Goal: Complete application form

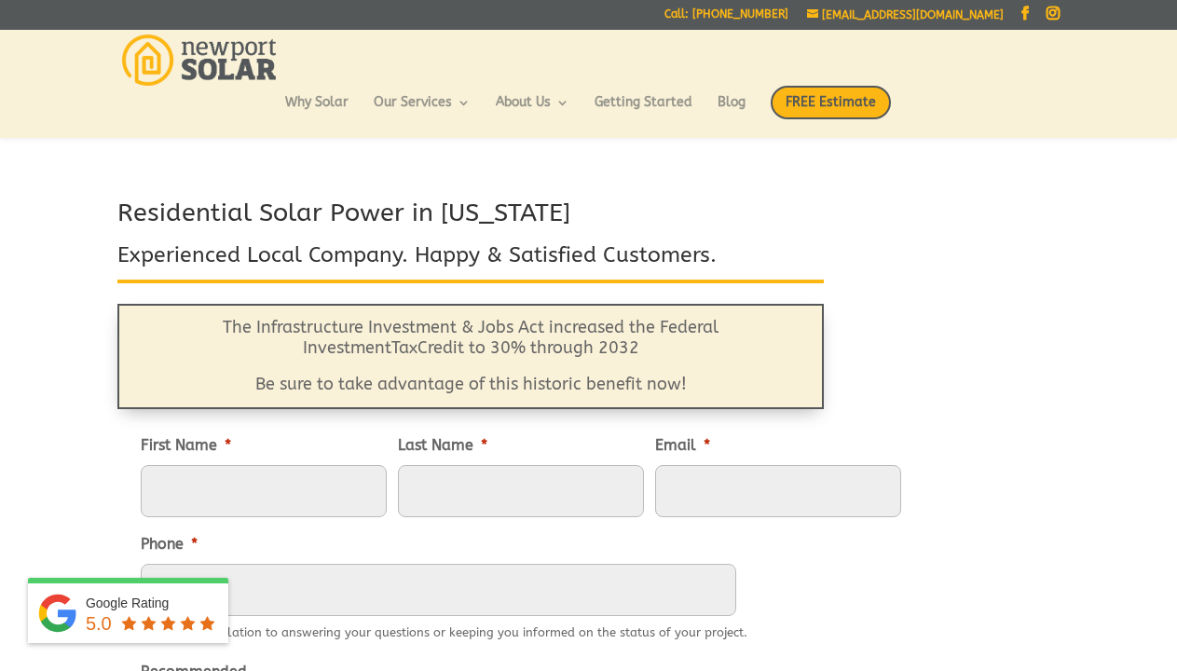
scroll to position [466, 0]
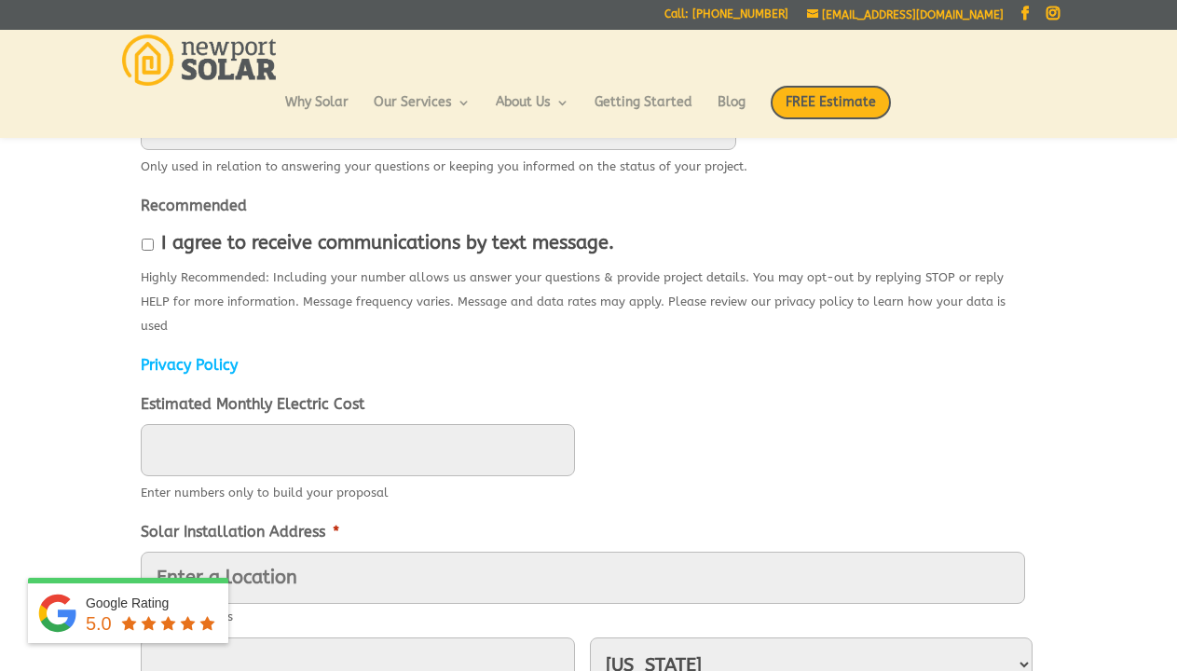
type input "Gabby"
type input "[PERSON_NAME]"
type input "[EMAIL_ADDRESS][DOMAIN_NAME]"
type input "[PHONE_NUMBER]"
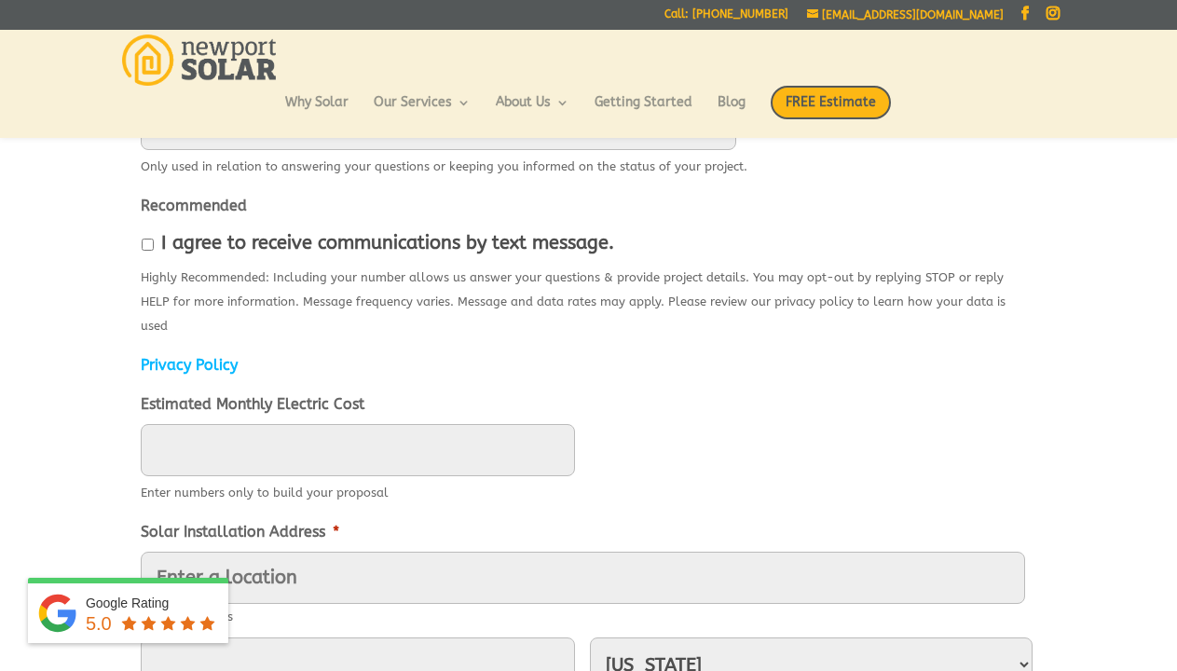
click at [147, 245] on input "I agree to receive communications by text message." at bounding box center [148, 244] width 12 height 12
checkbox input "true"
type input "2309"
type input "[STREET_ADDRESS]"
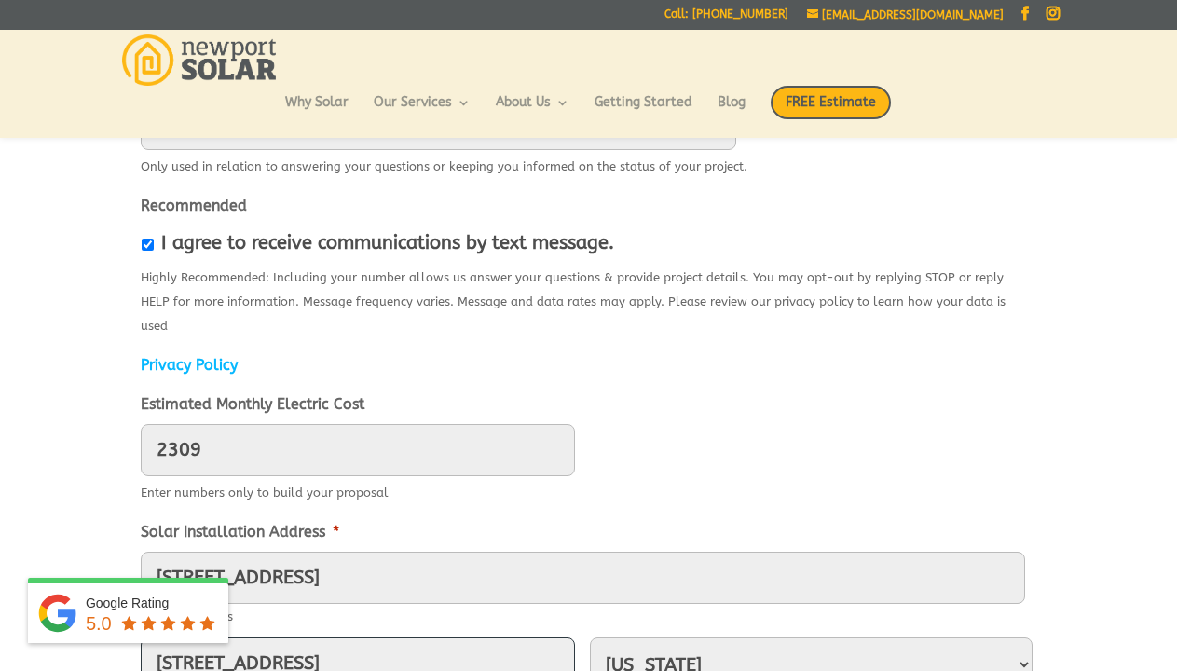
type input "[STREET_ADDRESS]"
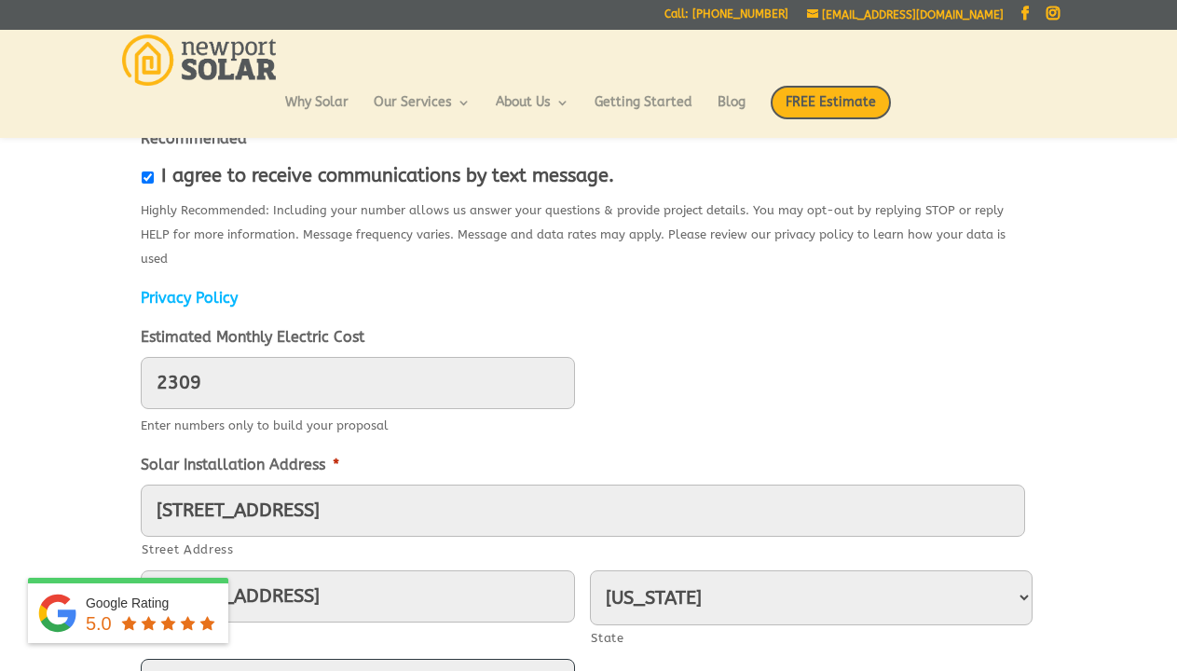
type input "CA"
type textarea "Hire remote legal staff from starting $12 /hr We place and fully manage afforda…"
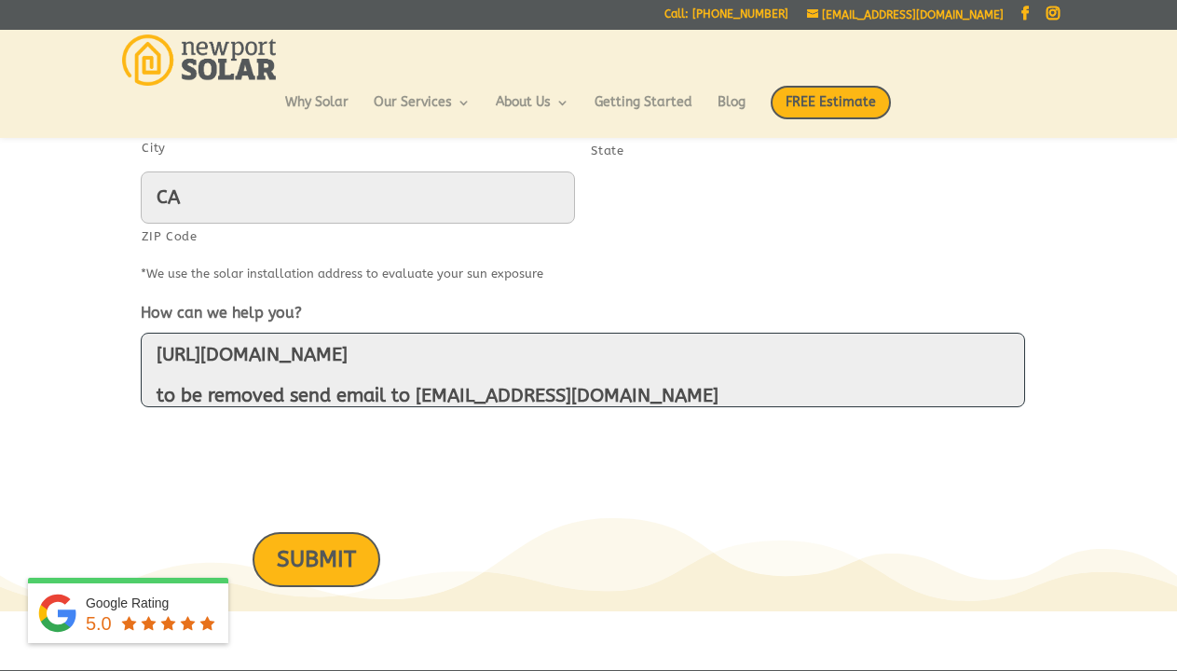
select select "[US_STATE]"
